Goal: Task Accomplishment & Management: Use online tool/utility

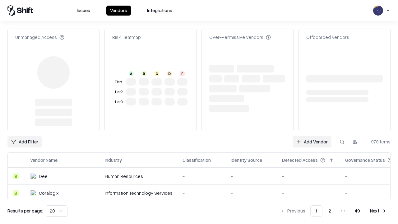
click at [312, 136] on link "Add Vendor" at bounding box center [311, 141] width 39 height 11
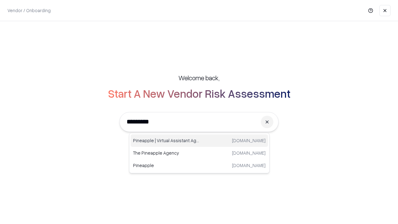
click at [199, 140] on div "Pineapple | Virtual Assistant Agency [DOMAIN_NAME]" at bounding box center [198, 140] width 137 height 12
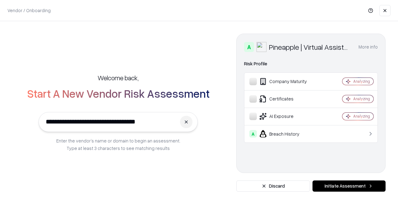
type input "**********"
click at [348, 186] on button "Initiate Assessment" at bounding box center [348, 185] width 73 height 11
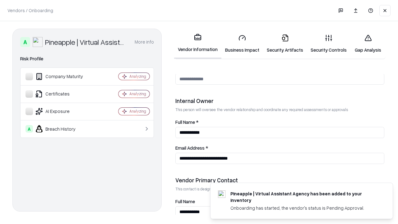
scroll to position [322, 0]
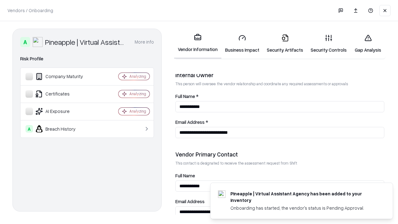
click at [242, 43] on link "Business Impact" at bounding box center [242, 43] width 42 height 29
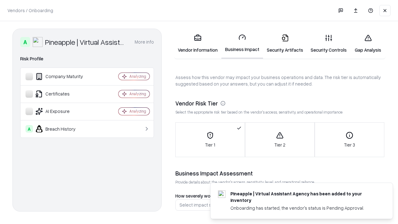
click at [367, 43] on link "Gap Analysis" at bounding box center [367, 43] width 35 height 29
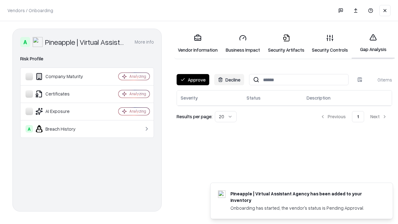
click at [193, 80] on button "Approve" at bounding box center [192, 79] width 33 height 11
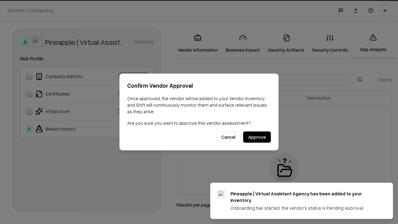
click at [257, 137] on button "Approve" at bounding box center [257, 136] width 28 height 11
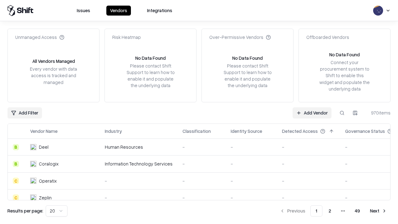
type input "**********"
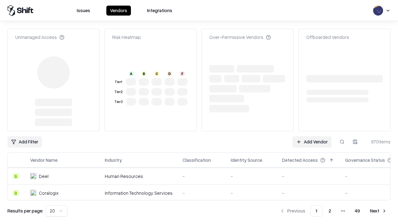
click at [312, 142] on link "Add Vendor" at bounding box center [311, 141] width 39 height 11
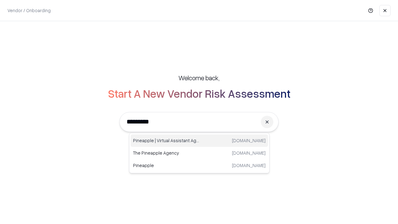
click at [199, 140] on div "Pineapple | Virtual Assistant Agency [DOMAIN_NAME]" at bounding box center [198, 140] width 137 height 12
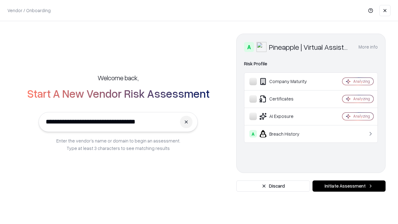
type input "**********"
click at [348, 186] on button "Initiate Assessment" at bounding box center [348, 185] width 73 height 11
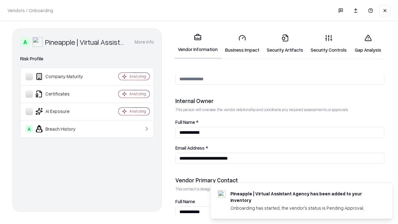
scroll to position [322, 0]
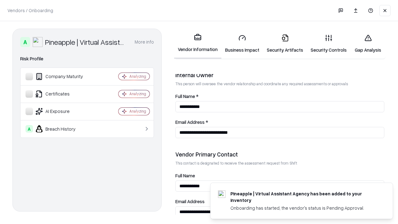
click at [367, 43] on link "Gap Analysis" at bounding box center [367, 43] width 35 height 29
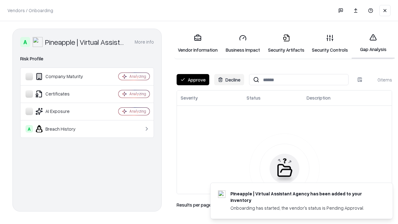
click at [193, 80] on button "Approve" at bounding box center [192, 79] width 33 height 11
